Goal: Task Accomplishment & Management: Manage account settings

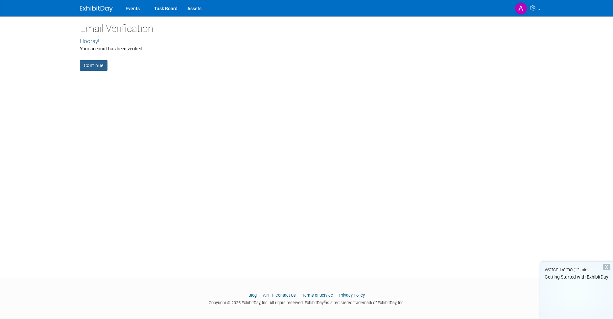
click at [87, 67] on link "Continue" at bounding box center [94, 65] width 28 height 11
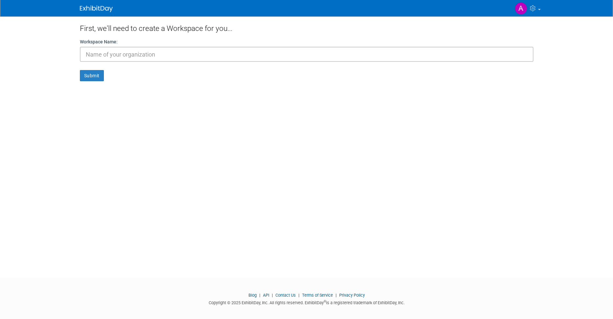
click at [154, 55] on input "text" at bounding box center [307, 54] width 454 height 15
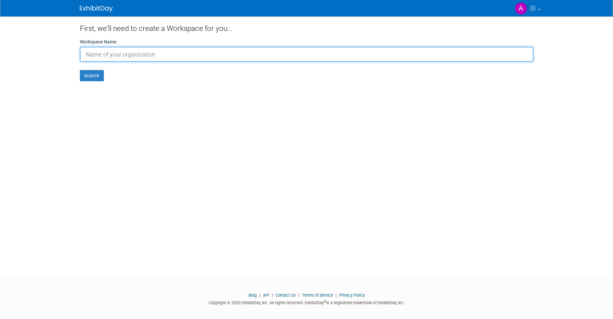
click at [161, 59] on input "text" at bounding box center [307, 54] width 454 height 15
paste input "fastighetsankaret"
click at [88, 54] on input "fastighetsankaret" at bounding box center [307, 54] width 454 height 15
type input "Fastighetsankaret"
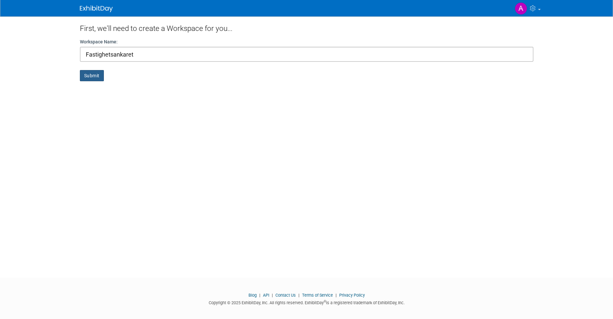
click at [89, 77] on button "Submit" at bounding box center [92, 75] width 24 height 11
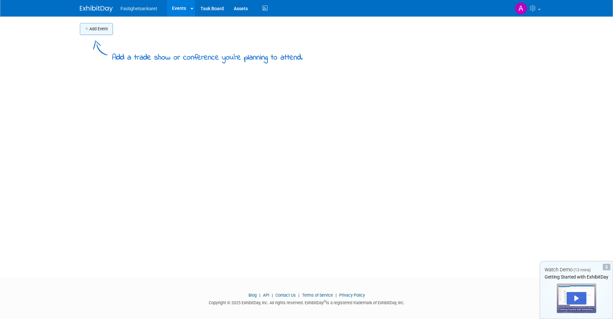
click at [98, 28] on button "Add Event" at bounding box center [96, 29] width 33 height 12
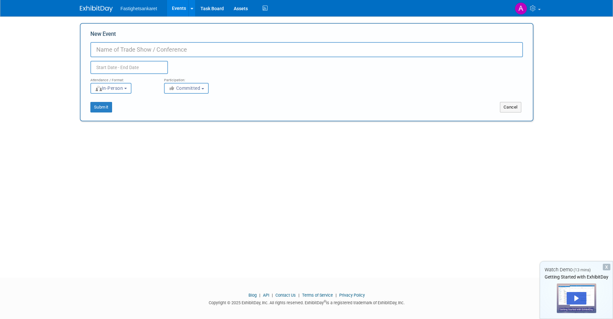
click at [170, 53] on input "New Event" at bounding box center [306, 49] width 433 height 15
paste input "fastighetsankaret"
click at [99, 49] on input "fastighetsankaret" at bounding box center [306, 49] width 433 height 15
type input "Fastighetsankaret"
click at [116, 64] on input "text" at bounding box center [129, 67] width 78 height 13
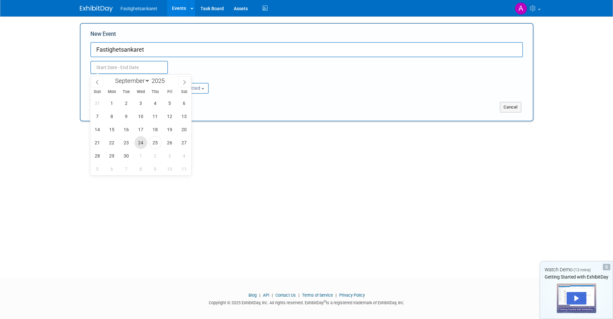
click at [142, 144] on span "24" at bounding box center [140, 142] width 13 height 13
type input "[DATE] to [DATE]"
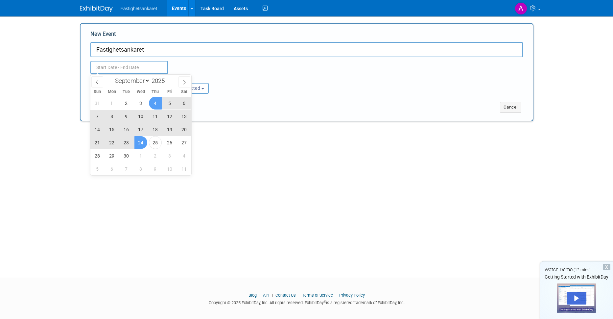
type input "[DATE] to [DATE]"
click at [207, 67] on div "Sep 24, 2025 to Sep 24, 2025 Duplicate Event Warning" at bounding box center [306, 65] width 442 height 17
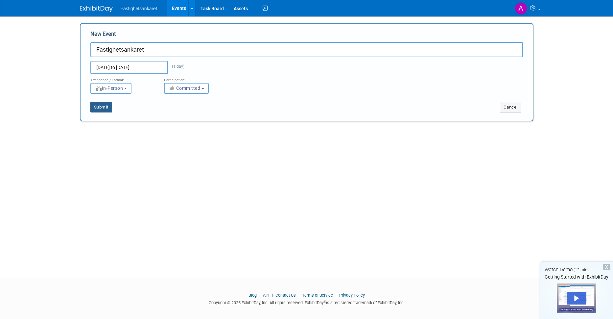
click at [100, 108] on button "Submit" at bounding box center [101, 107] width 22 height 11
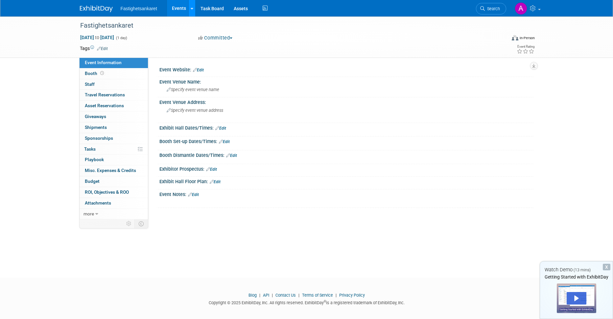
click at [190, 7] on link at bounding box center [191, 8] width 7 height 16
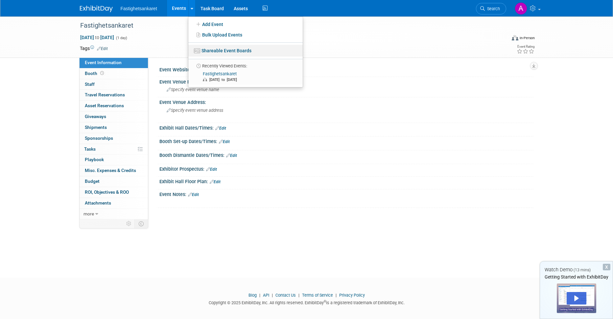
click at [220, 51] on link "Shareable Event Boards" at bounding box center [245, 51] width 114 height 12
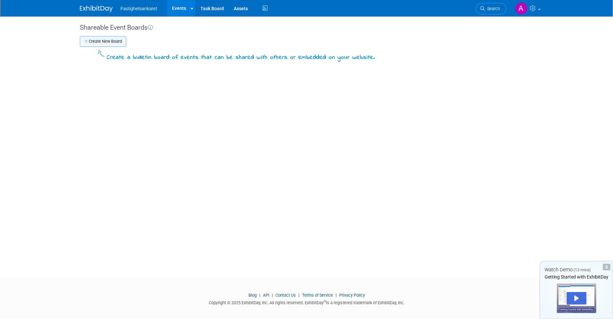
click at [103, 42] on button "Create New Board" at bounding box center [103, 41] width 46 height 11
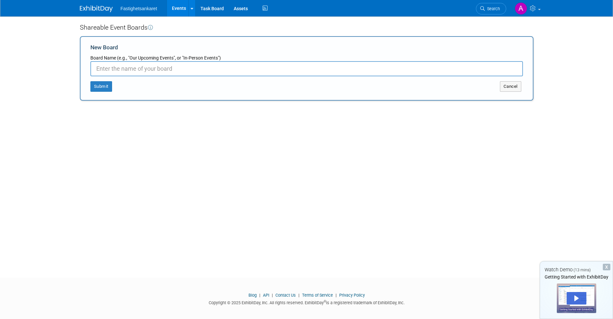
click at [124, 67] on input "New Board" at bounding box center [306, 68] width 433 height 15
paste input "fastighetsankaret"
click at [100, 66] on input "fastighetsankaret" at bounding box center [306, 68] width 433 height 15
type input "Fastighetsankaret"
click at [105, 85] on button "Submit" at bounding box center [101, 86] width 22 height 11
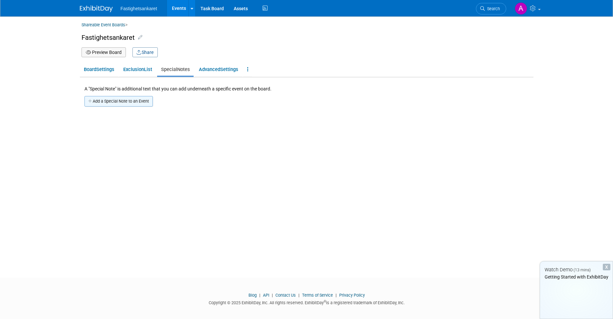
click at [116, 101] on button "Add a Special Note to an Event" at bounding box center [118, 101] width 68 height 11
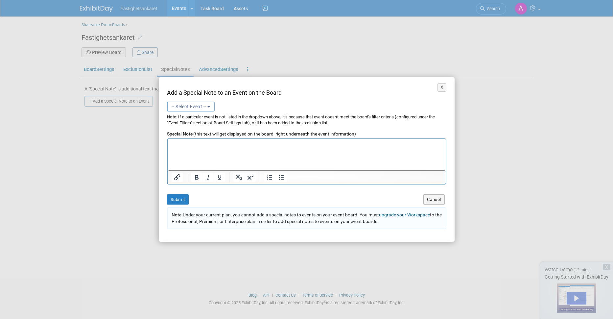
click at [201, 107] on span "-- Select Event --" at bounding box center [189, 106] width 35 height 5
click at [190, 129] on label "Fastighetsankaret (Past) [DATE] to [DATE] Committed" at bounding box center [200, 134] width 58 height 15
click at [168, 129] on input "Fastighetsankaret (Past) [DATE] to [DATE] Committed" at bounding box center [166, 131] width 4 height 4
select select "11163542"
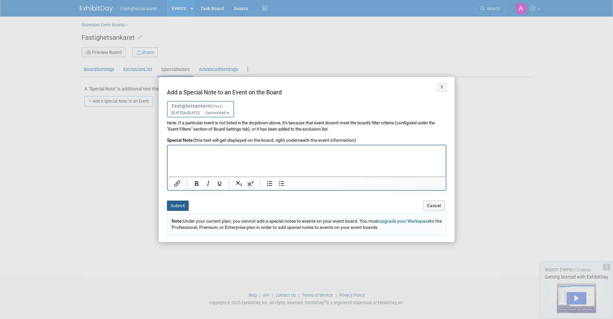
click at [175, 208] on button "Submit" at bounding box center [178, 205] width 22 height 10
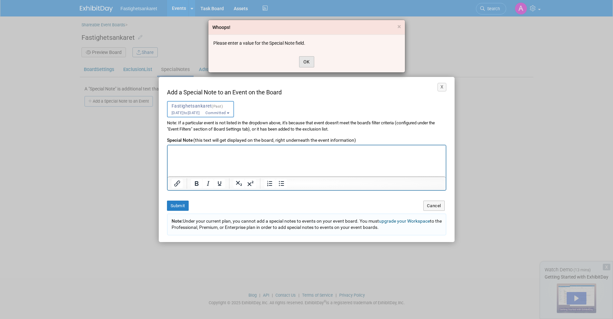
click at [305, 61] on button "OK" at bounding box center [306, 61] width 15 height 11
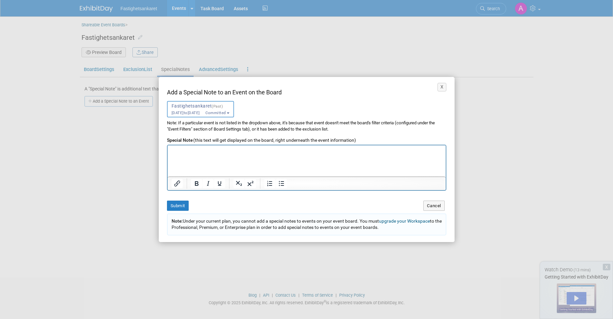
click at [251, 154] on html at bounding box center [306, 149] width 278 height 9
click at [172, 203] on button "Submit" at bounding box center [178, 205] width 22 height 10
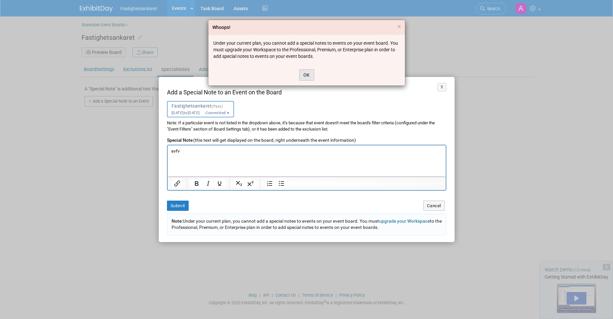
click at [305, 72] on button "OK" at bounding box center [306, 74] width 15 height 11
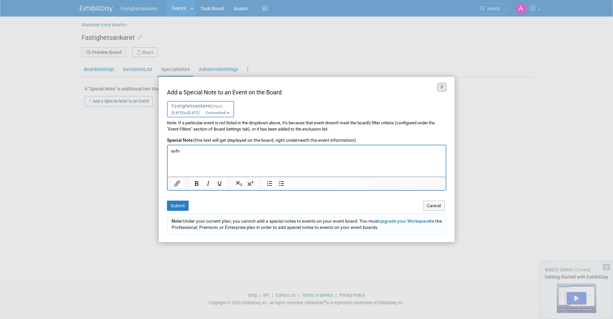
click at [440, 87] on button "X" at bounding box center [441, 87] width 9 height 9
